Goal: Contribute content: Add original content to the website for others to see

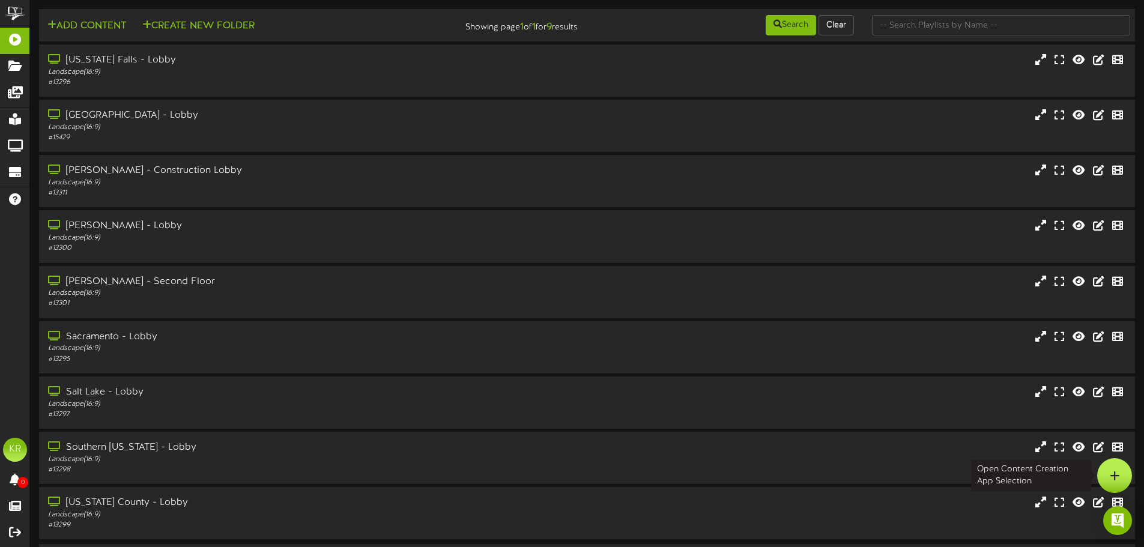
click at [1115, 478] on icon at bounding box center [1115, 475] width 10 height 11
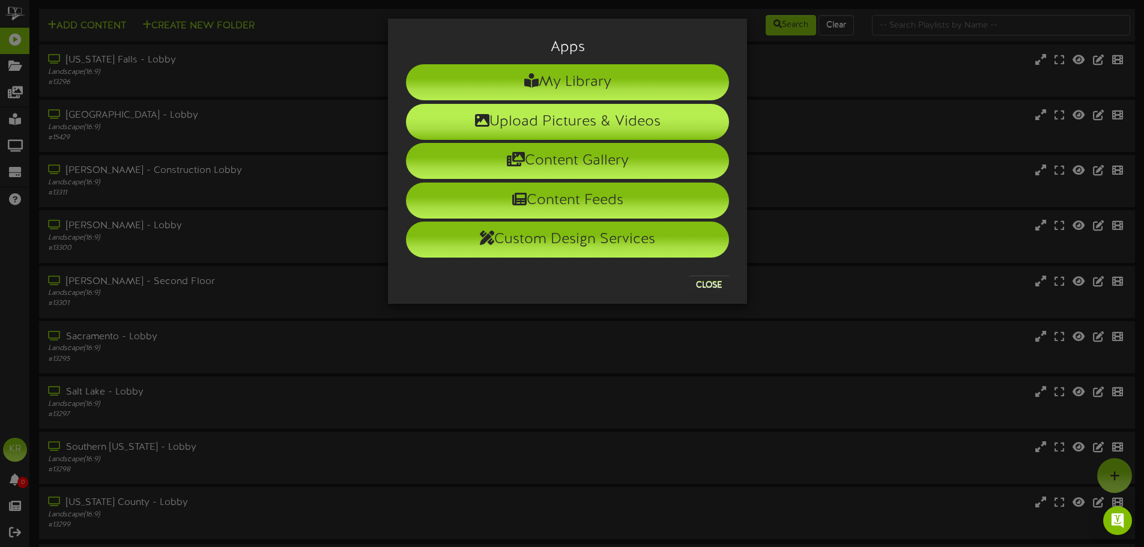
click at [565, 135] on li "Upload Pictures & Videos" at bounding box center [567, 122] width 323 height 36
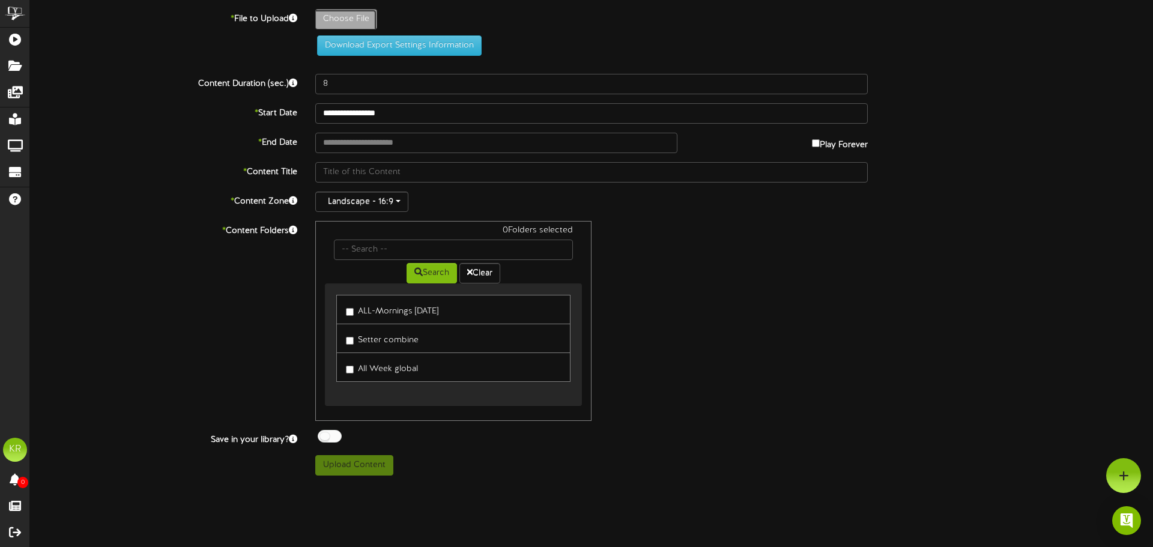
type input "**********"
type input "INSTALLS9-9"
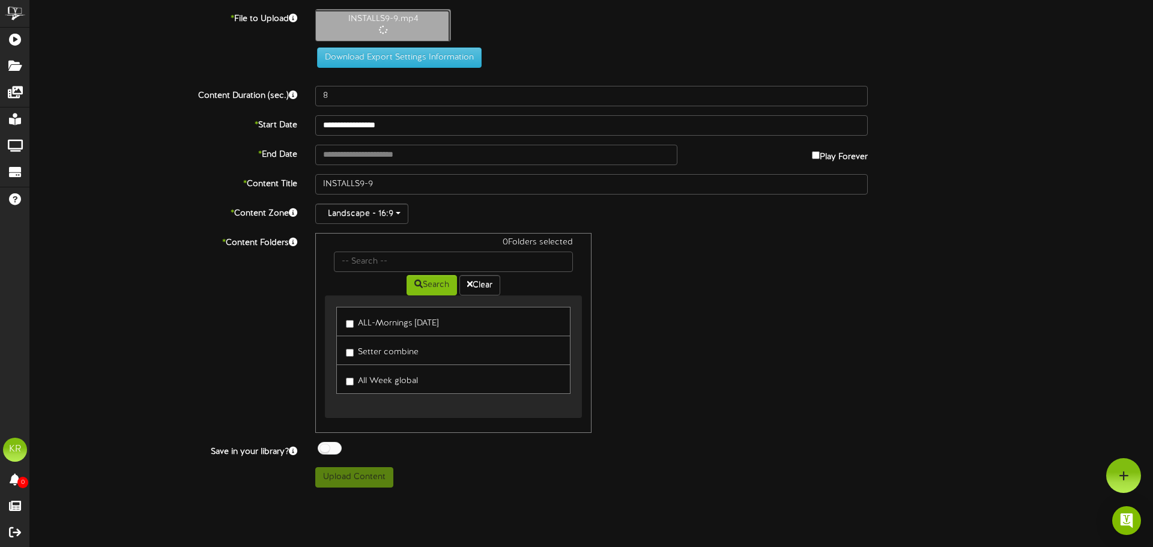
type input "10"
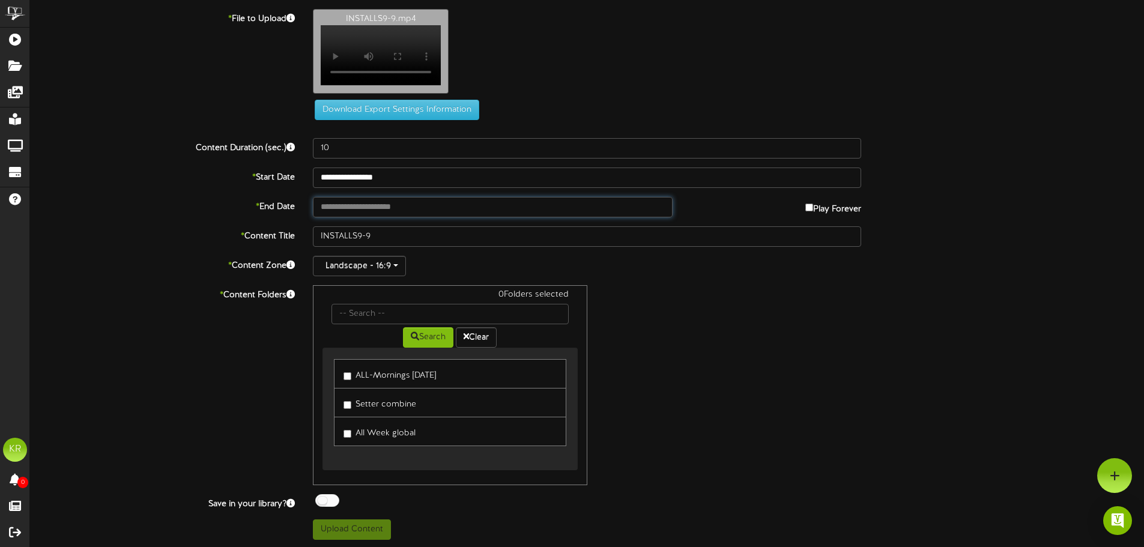
click at [482, 217] on input "text" at bounding box center [492, 207] width 359 height 20
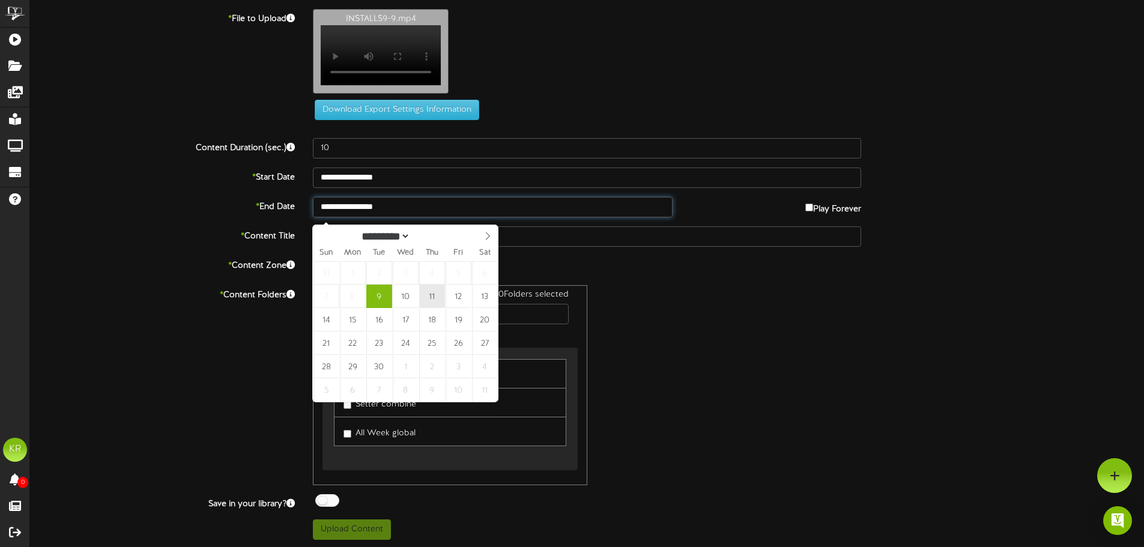
type input "**********"
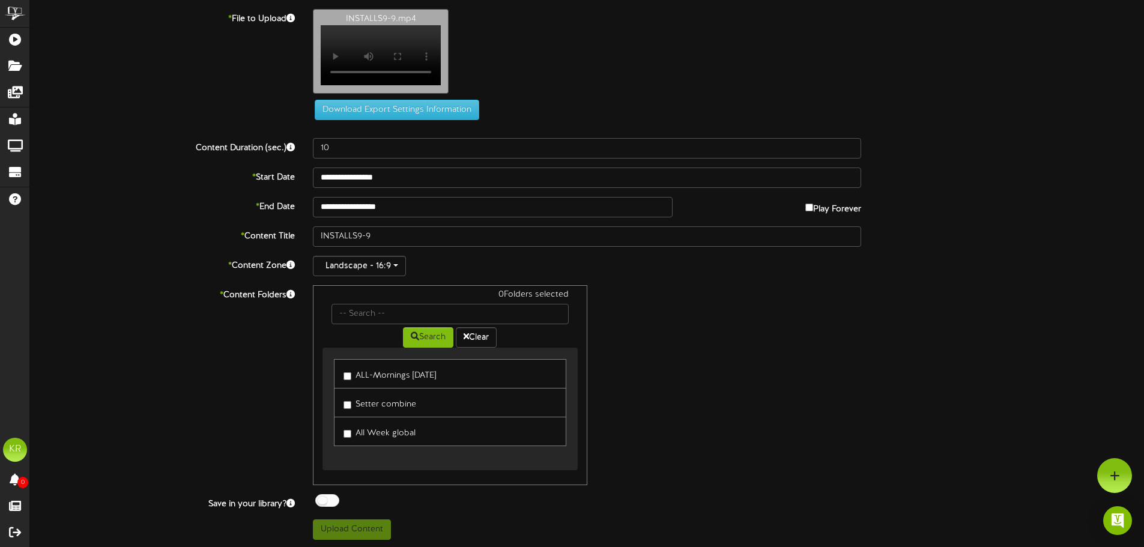
click at [345, 378] on label "ALL-Mornings [DATE]" at bounding box center [390, 374] width 93 height 16
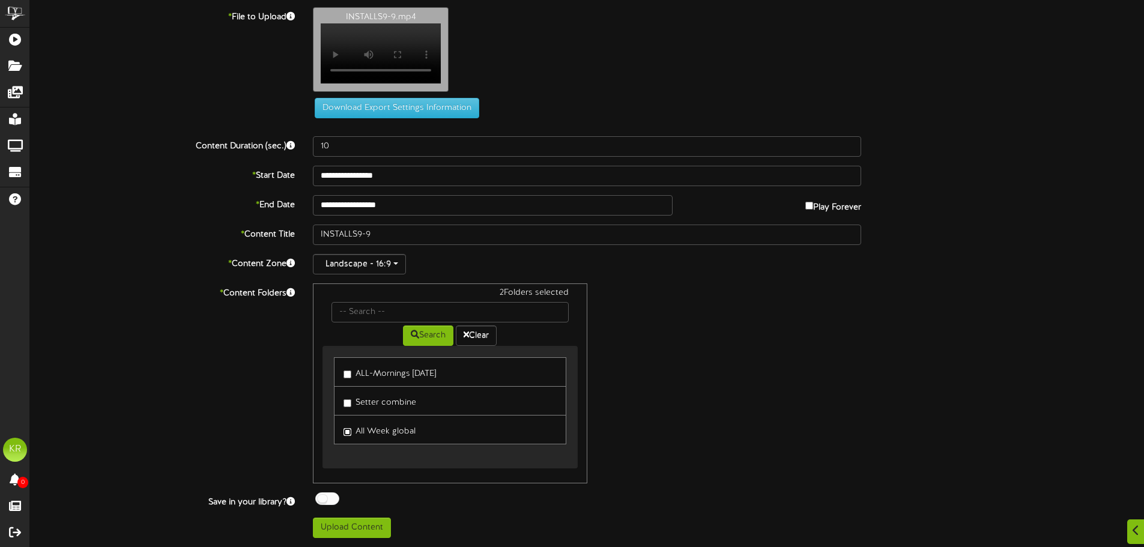
scroll to position [8, 0]
click at [373, 526] on button "Upload Content" at bounding box center [352, 528] width 78 height 20
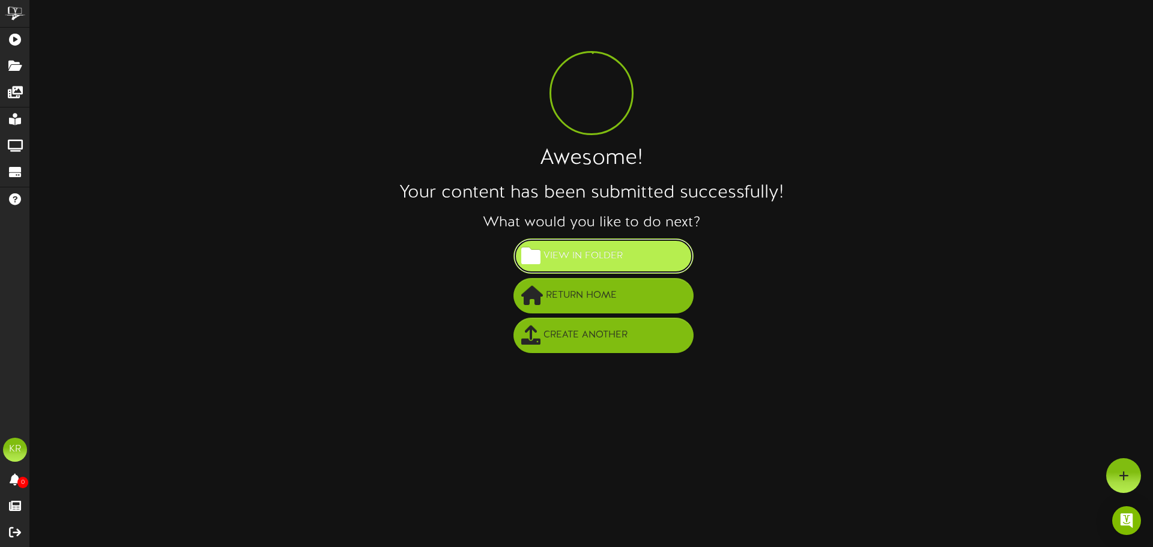
click at [583, 267] on button "View in Folder" at bounding box center [604, 255] width 180 height 35
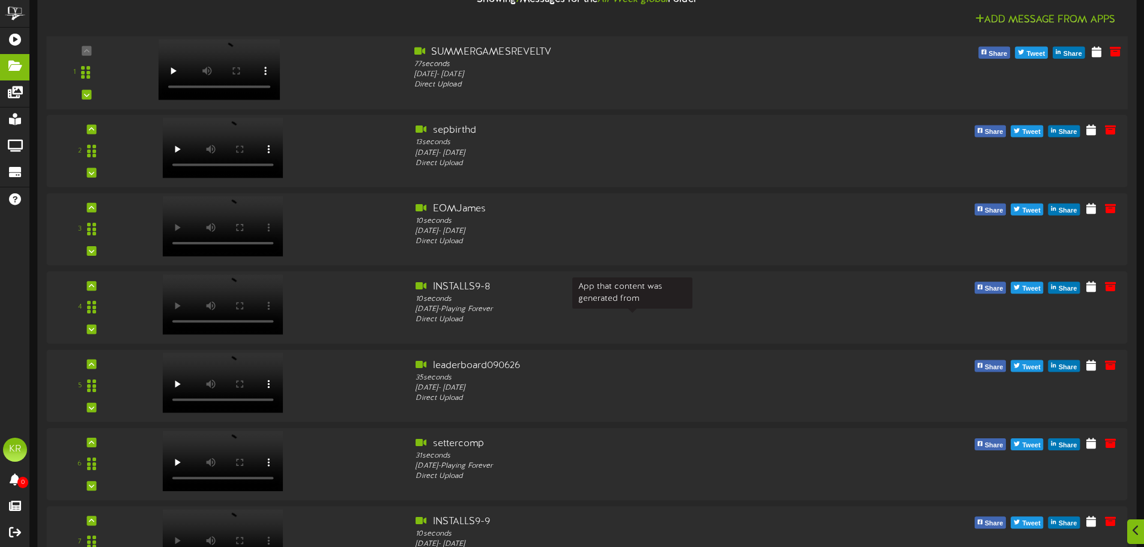
scroll to position [841, 0]
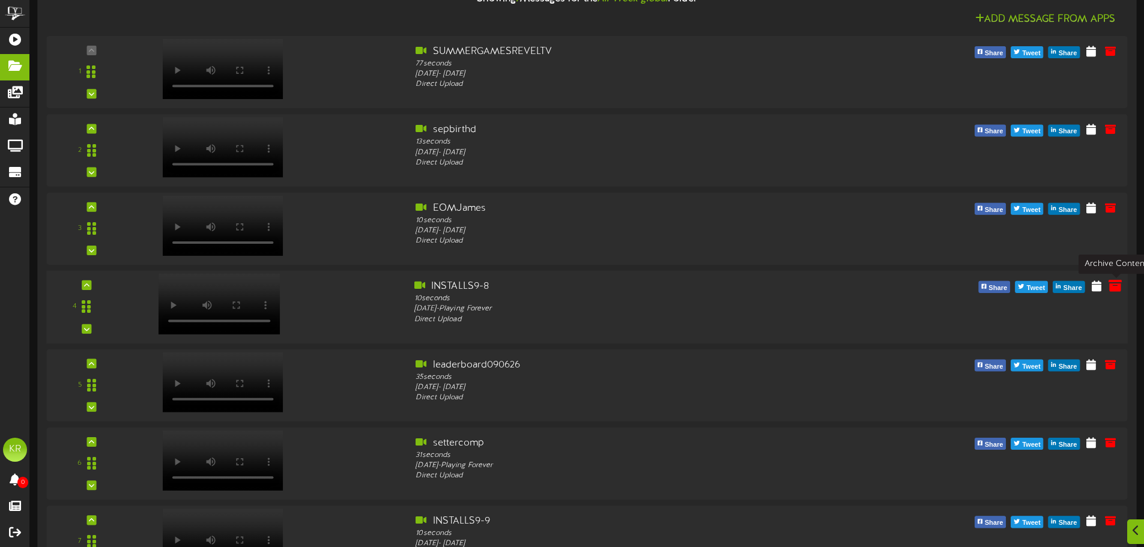
click at [1113, 285] on icon at bounding box center [1115, 285] width 13 height 13
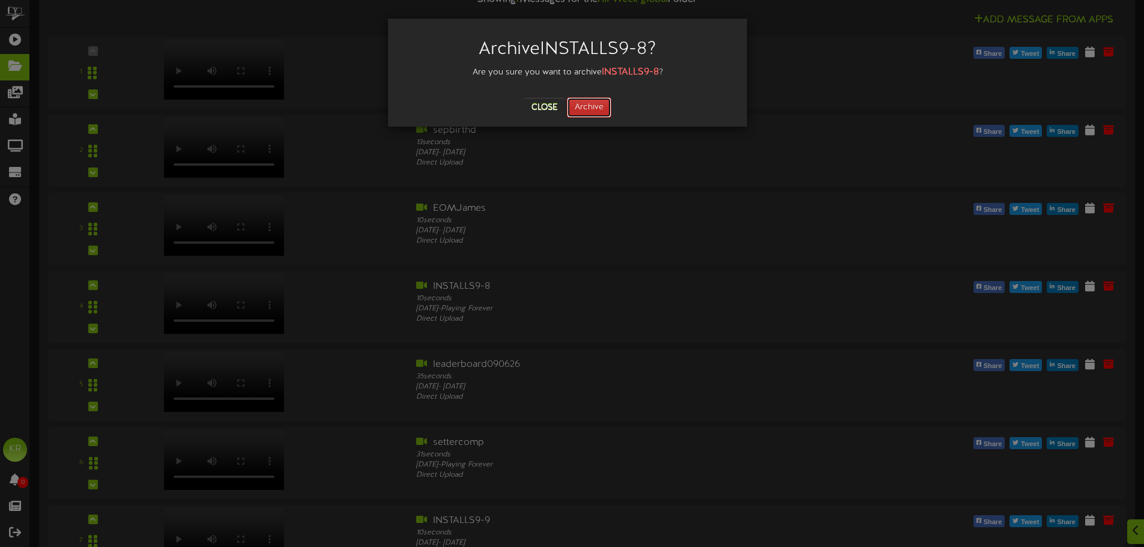
click at [589, 107] on button "Archive" at bounding box center [589, 107] width 44 height 20
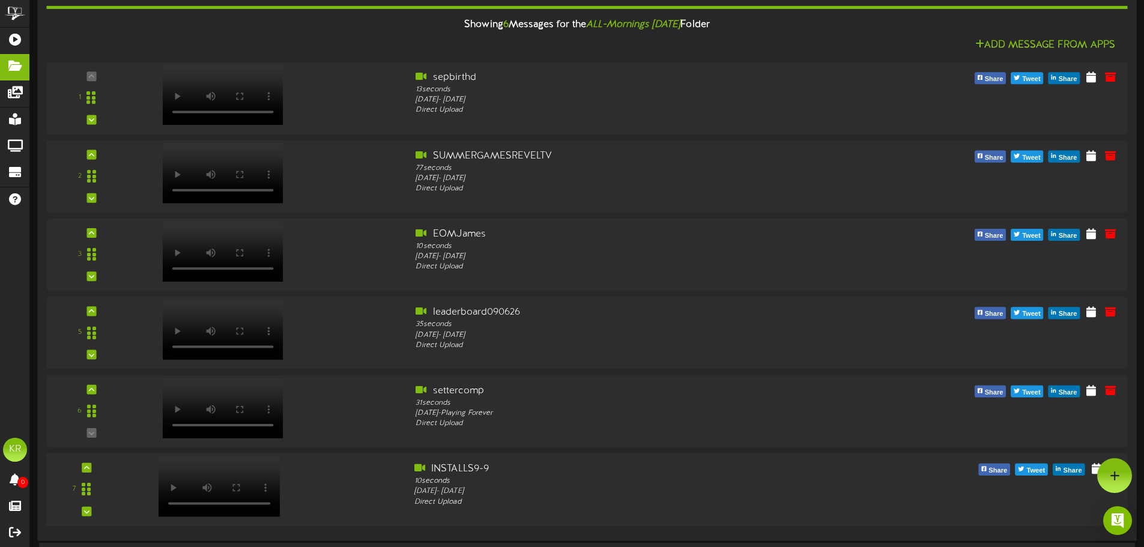
scroll to position [0, 0]
